Goal: Task Accomplishment & Management: Complete application form

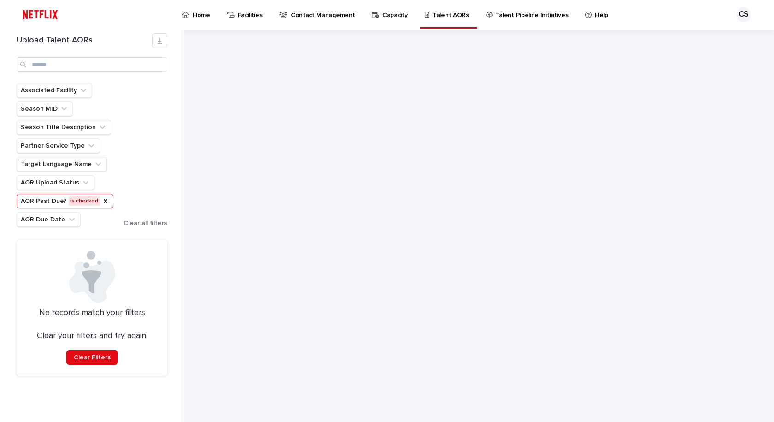
click at [434, 264] on div at bounding box center [479, 225] width 461 height 392
drag, startPoint x: 101, startPoint y: 202, endPoint x: 97, endPoint y: 70, distance: 131.9
click at [102, 201] on icon "AOR Past Due?" at bounding box center [105, 200] width 7 height 7
click at [161, 161] on div "Associated Facility Season MID Season Title Description Partner Service Type Ta…" at bounding box center [92, 155] width 151 height 144
click at [94, 65] on input "Search" at bounding box center [92, 64] width 151 height 15
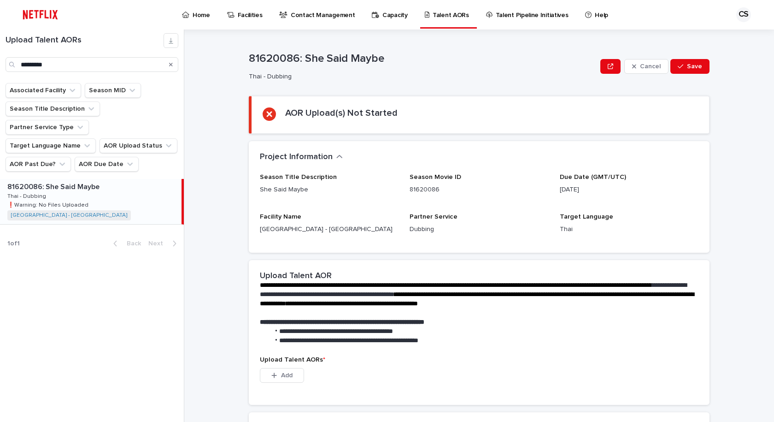
click at [125, 183] on div "81620086: She Said Maybe 81620086: She Said Maybe Thai - Dubbing Thai - Dubbing…" at bounding box center [91, 201] width 182 height 45
type input "********"
click at [624, 315] on p at bounding box center [477, 312] width 435 height 9
drag, startPoint x: 322, startPoint y: 395, endPoint x: 307, endPoint y: 408, distance: 20.6
click at [320, 395] on div "Upload Talent AORs * This file cannot be opened Download File Add" at bounding box center [479, 380] width 461 height 48
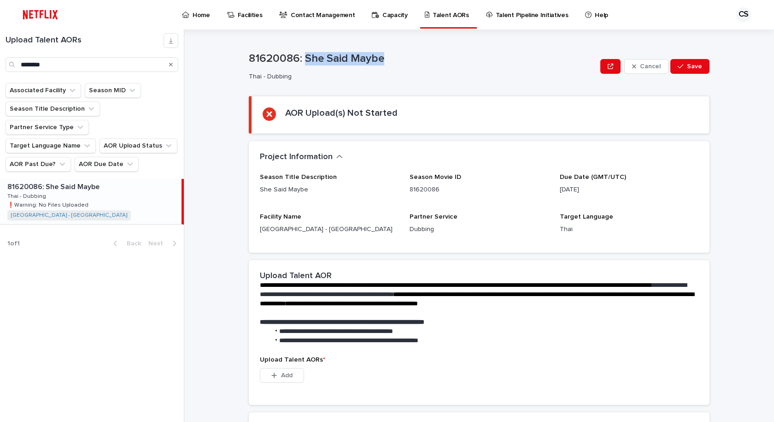
drag, startPoint x: 396, startPoint y: 62, endPoint x: 301, endPoint y: 49, distance: 96.3
click at [301, 49] on div "81620086: She Said Maybe Thai - Dubbing Cancel Save" at bounding box center [479, 66] width 461 height 37
copy p "She Said Maybe"
click at [665, 95] on div "**********" at bounding box center [479, 307] width 461 height 440
drag, startPoint x: 474, startPoint y: 101, endPoint x: 469, endPoint y: 107, distance: 7.6
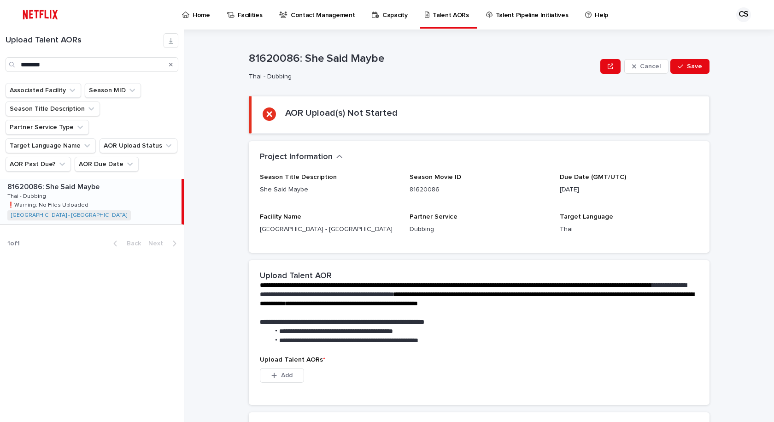
click at [474, 101] on section "AOR Upload(s) Not Started" at bounding box center [479, 115] width 461 height 38
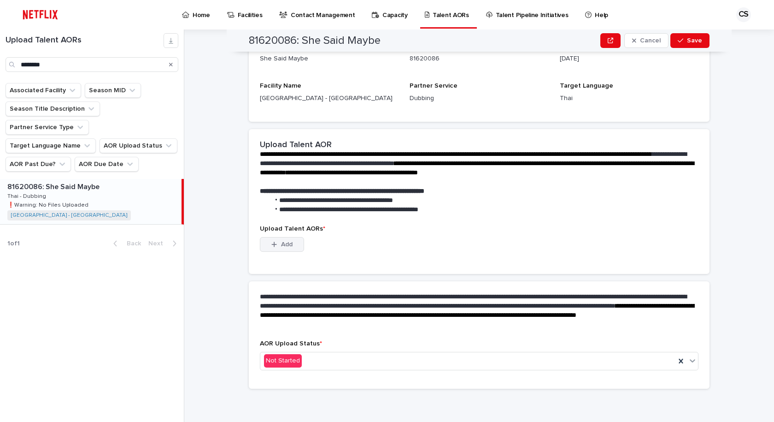
click at [278, 239] on button "Add" at bounding box center [282, 244] width 44 height 15
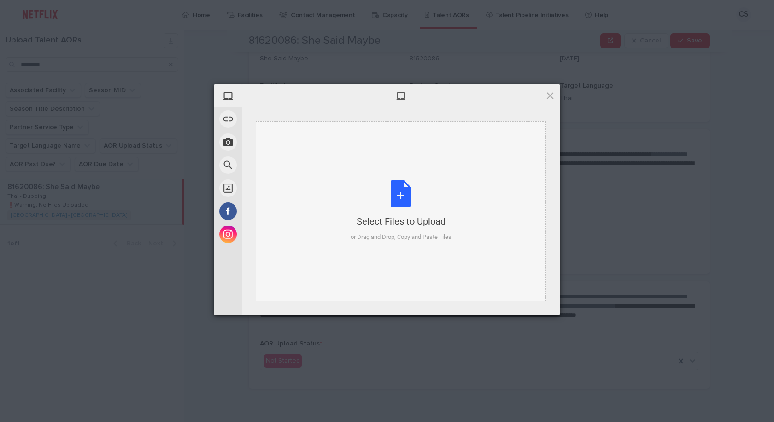
click at [407, 195] on div "Select Files to Upload or Drag and Drop, Copy and Paste Files" at bounding box center [401, 210] width 101 height 61
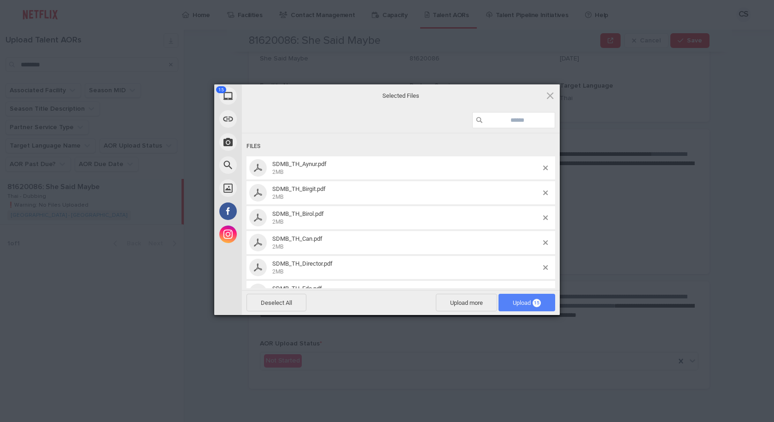
click at [529, 301] on span "Upload 15" at bounding box center [527, 302] width 28 height 7
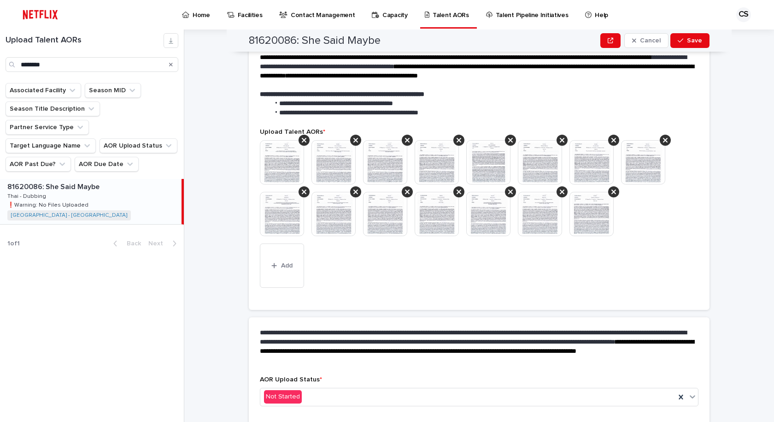
scroll to position [175, 0]
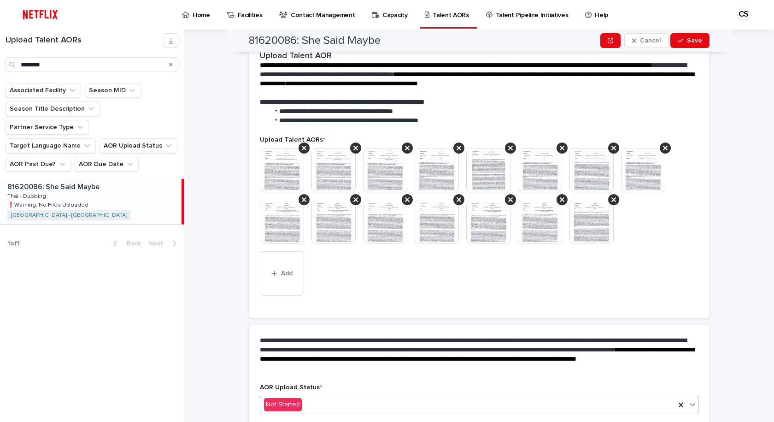
click at [329, 398] on div "Not Started" at bounding box center [467, 404] width 415 height 15
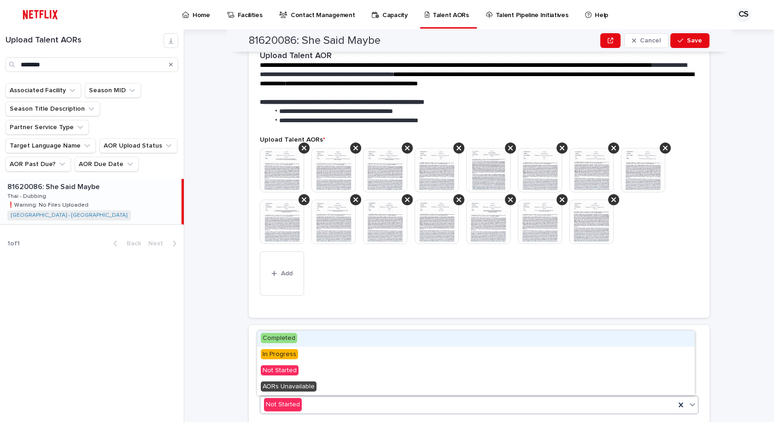
drag, startPoint x: 307, startPoint y: 335, endPoint x: 525, endPoint y: 330, distance: 218.1
click at [308, 335] on div "Completed" at bounding box center [476, 338] width 438 height 16
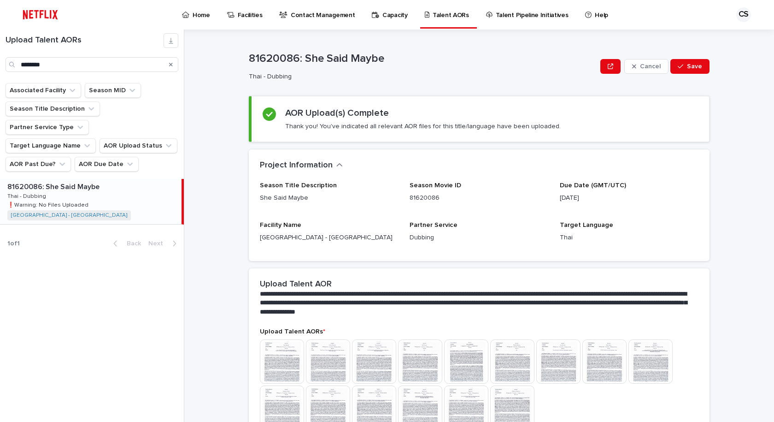
scroll to position [110, 0]
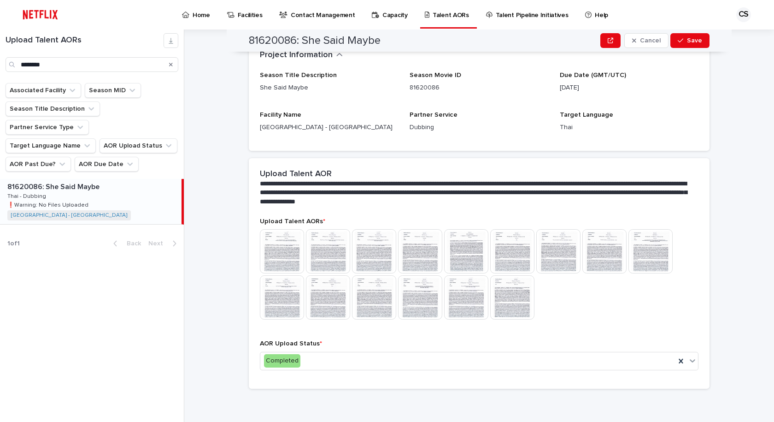
click at [391, 234] on img at bounding box center [374, 251] width 44 height 44
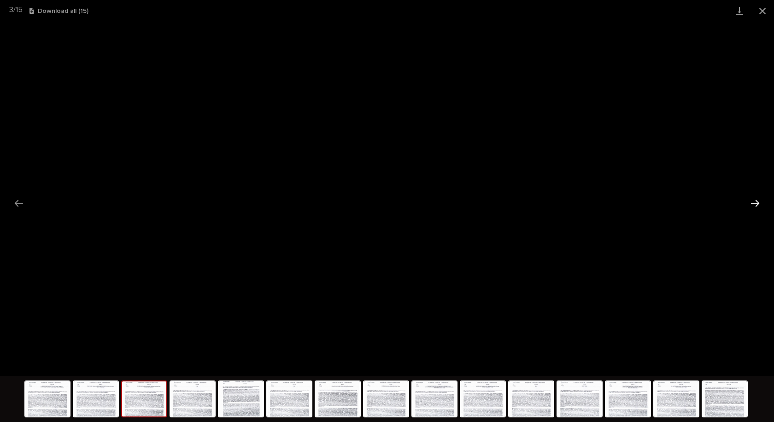
click at [747, 202] on button "Next slide" at bounding box center [755, 203] width 19 height 18
click at [755, 199] on button "Next slide" at bounding box center [755, 203] width 19 height 18
click at [761, 17] on button "Close gallery" at bounding box center [762, 11] width 23 height 22
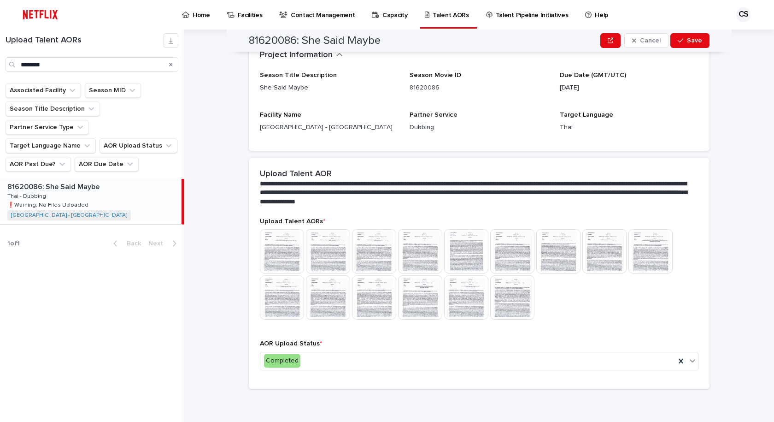
click at [637, 282] on div at bounding box center [479, 275] width 439 height 92
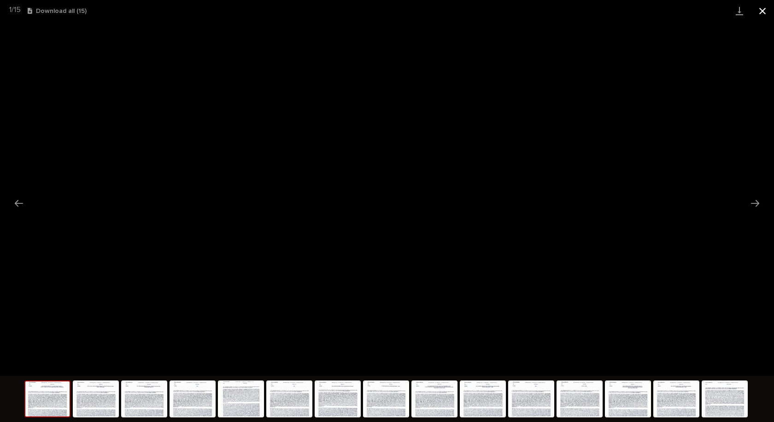
click at [763, 7] on button "Close gallery" at bounding box center [762, 11] width 23 height 22
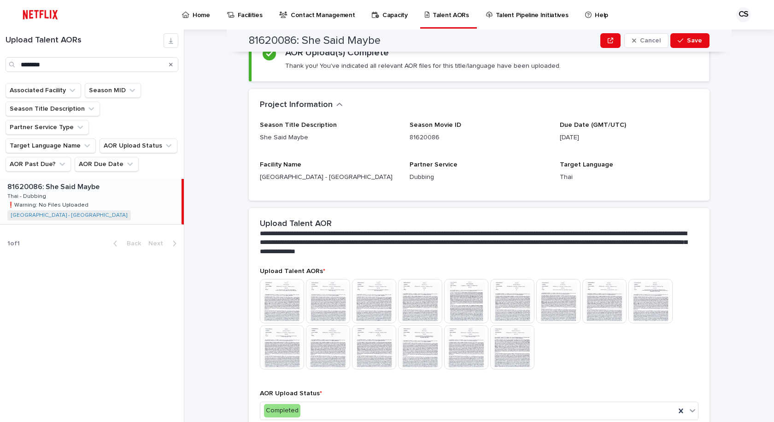
scroll to position [0, 0]
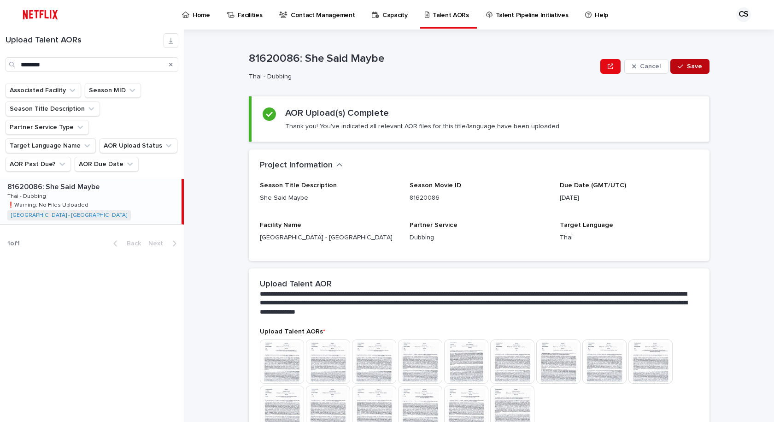
drag, startPoint x: 687, startPoint y: 65, endPoint x: 693, endPoint y: 64, distance: 6.1
click at [689, 65] on span "Save" at bounding box center [694, 66] width 15 height 6
click at [169, 64] on div "Search" at bounding box center [171, 64] width 15 height 15
click at [110, 65] on input "********" at bounding box center [92, 64] width 173 height 15
drag, startPoint x: 25, startPoint y: 68, endPoint x: 0, endPoint y: 60, distance: 26.4
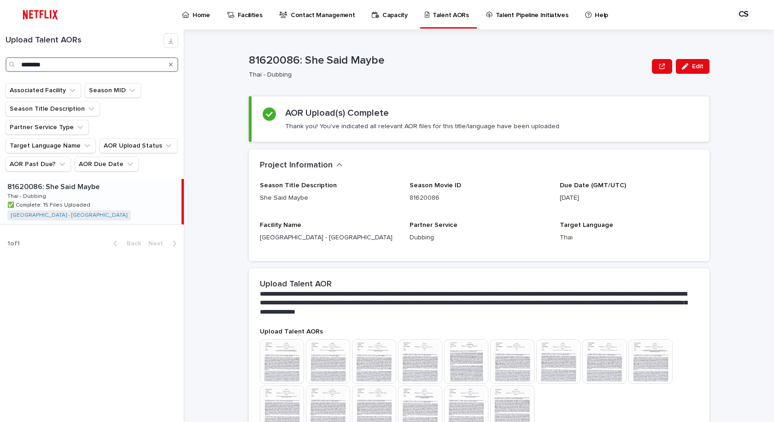
click at [0, 62] on div "Upload Talent AORs ********" at bounding box center [92, 52] width 184 height 39
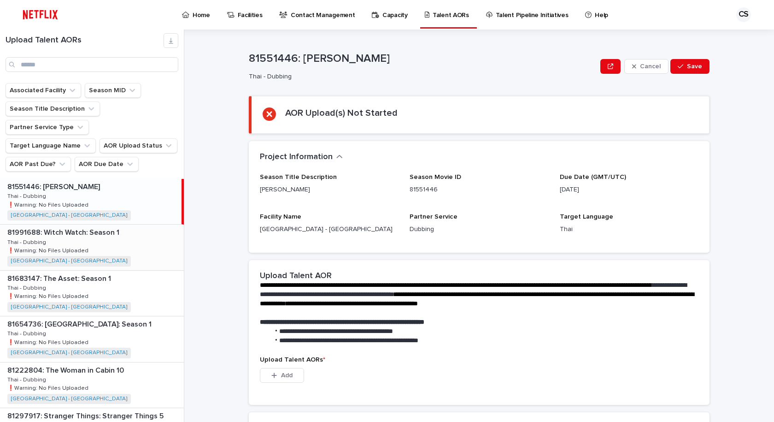
click at [143, 243] on div "81991688: Witch Watch: Season 1 81991688: Witch Watch: Season 1 Thai - Dubbing …" at bounding box center [92, 246] width 184 height 45
click at [205, 17] on p "Home" at bounding box center [202, 9] width 18 height 19
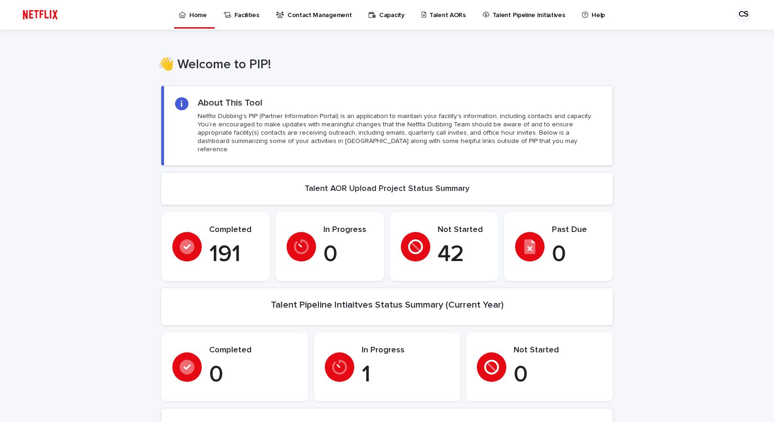
click at [430, 12] on p "Talent AORs" at bounding box center [448, 9] width 36 height 19
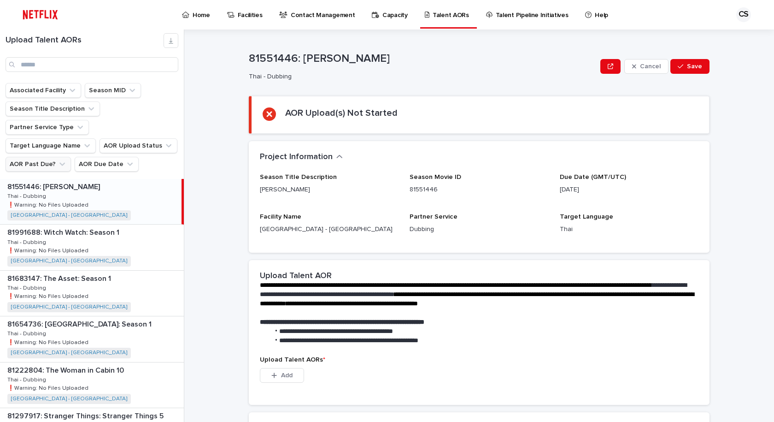
click at [60, 157] on button "AOR Past Due?" at bounding box center [38, 164] width 65 height 15
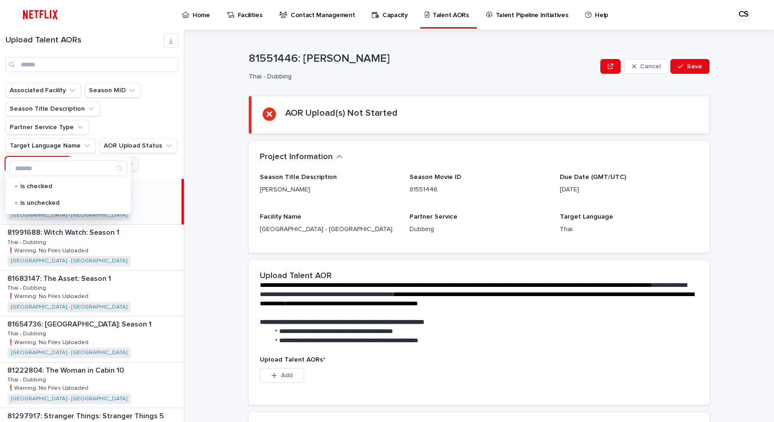
click at [95, 157] on button "AOR Due Date" at bounding box center [107, 164] width 64 height 15
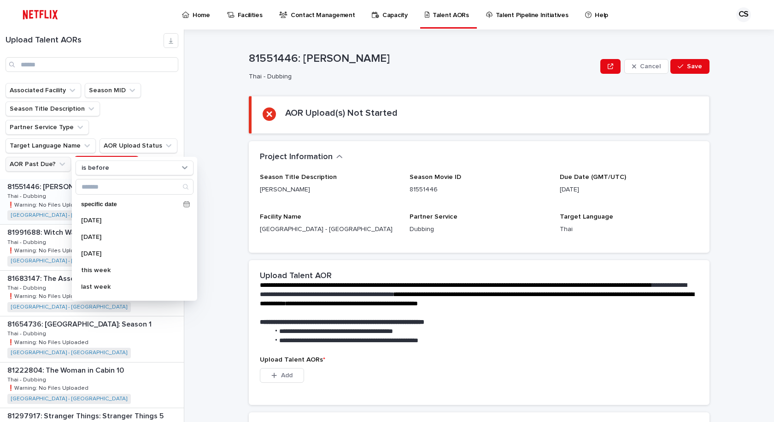
click at [47, 157] on button "AOR Past Due?" at bounding box center [38, 164] width 65 height 15
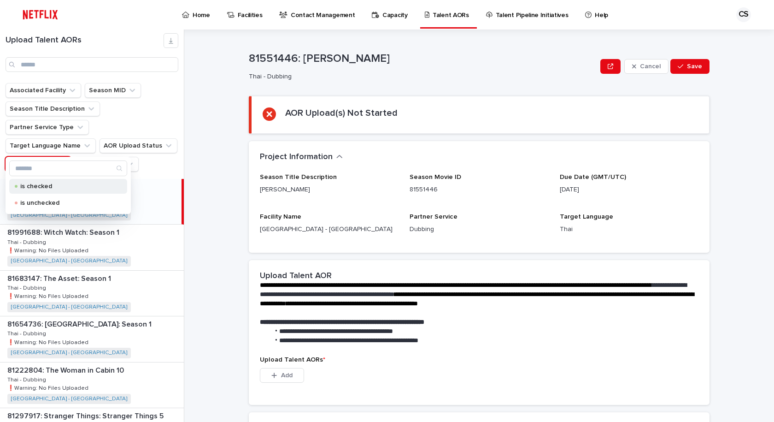
click at [54, 187] on p "is checked" at bounding box center [66, 186] width 92 height 6
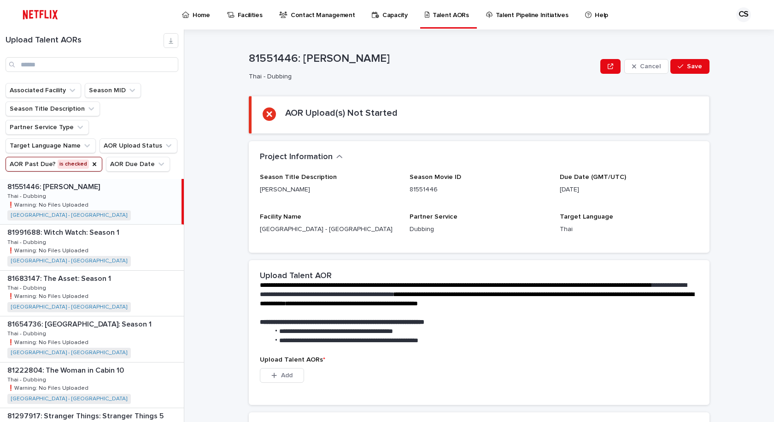
click at [649, 365] on div "Upload Talent AORs * This file cannot be opened Download File Add" at bounding box center [479, 374] width 439 height 37
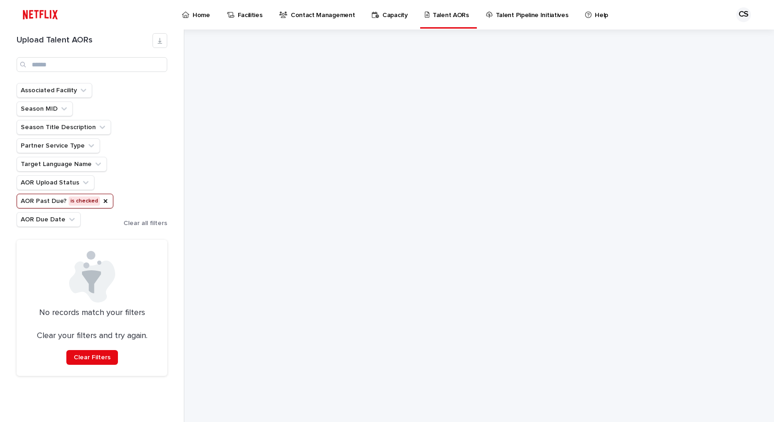
click at [580, 311] on div at bounding box center [479, 225] width 461 height 392
click at [576, 311] on div at bounding box center [479, 225] width 461 height 392
click at [602, 316] on div at bounding box center [479, 225] width 461 height 392
drag, startPoint x: 602, startPoint y: 316, endPoint x: 518, endPoint y: 347, distance: 89.2
click at [600, 316] on div at bounding box center [479, 225] width 461 height 392
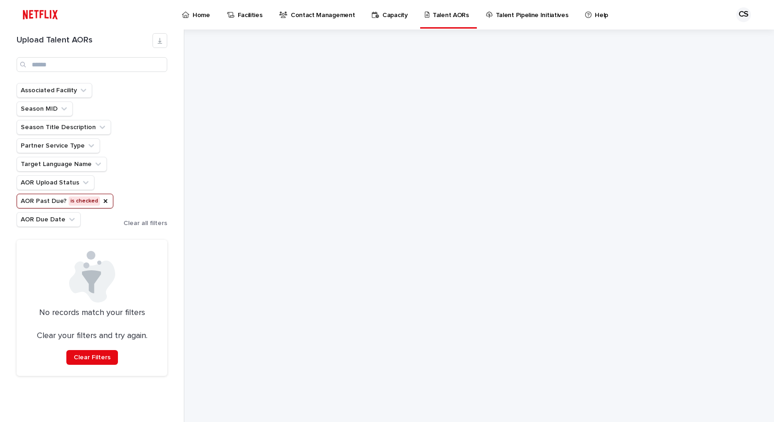
click at [388, 399] on div at bounding box center [479, 225] width 461 height 392
drag, startPoint x: 388, startPoint y: 399, endPoint x: 294, endPoint y: 421, distance: 96.3
click at [384, 399] on div at bounding box center [479, 225] width 461 height 392
drag, startPoint x: 677, startPoint y: 224, endPoint x: 672, endPoint y: 208, distance: 16.5
click at [677, 224] on div at bounding box center [479, 225] width 461 height 392
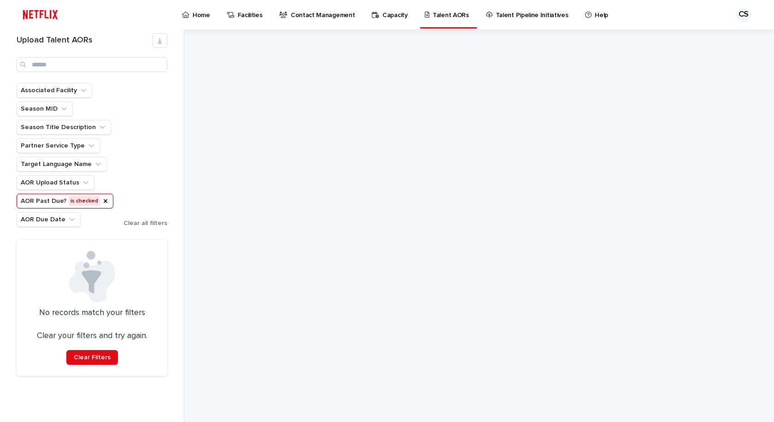
click at [539, 229] on div at bounding box center [479, 225] width 461 height 392
